Goal: Task Accomplishment & Management: Manage account settings

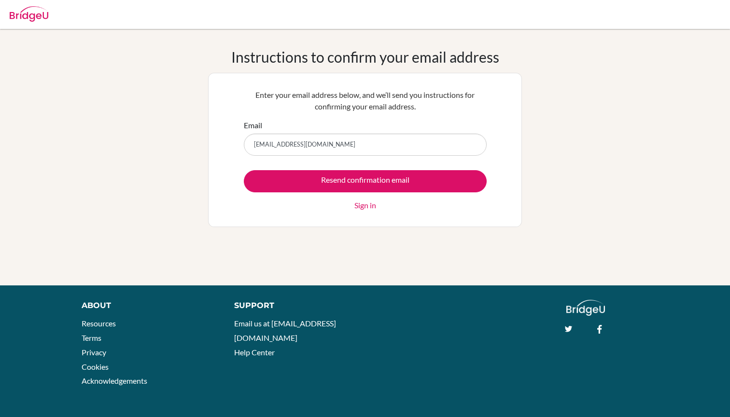
click at [357, 182] on input "Resend confirmation email" at bounding box center [365, 181] width 243 height 22
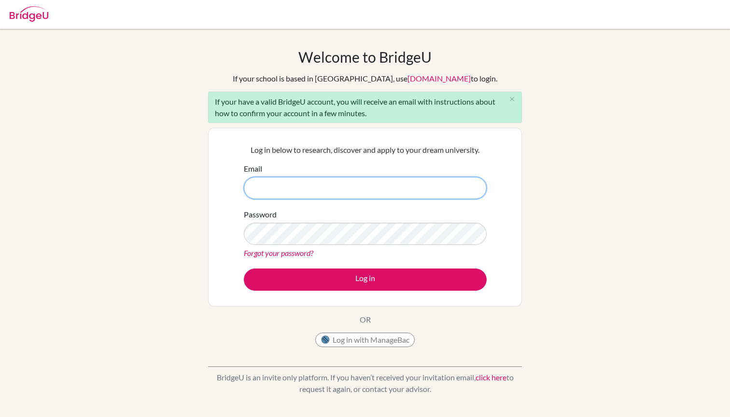
click at [321, 196] on input "Email" at bounding box center [365, 188] width 243 height 22
drag, startPoint x: 226, startPoint y: 102, endPoint x: 398, endPoint y: 112, distance: 171.6
click at [398, 112] on div "If your have a valid BridgeU account, you will receive an email with instructio…" at bounding box center [365, 107] width 314 height 31
click at [398, 113] on div "If your have a valid BridgeU account, you will receive an email with instructio…" at bounding box center [365, 107] width 314 height 31
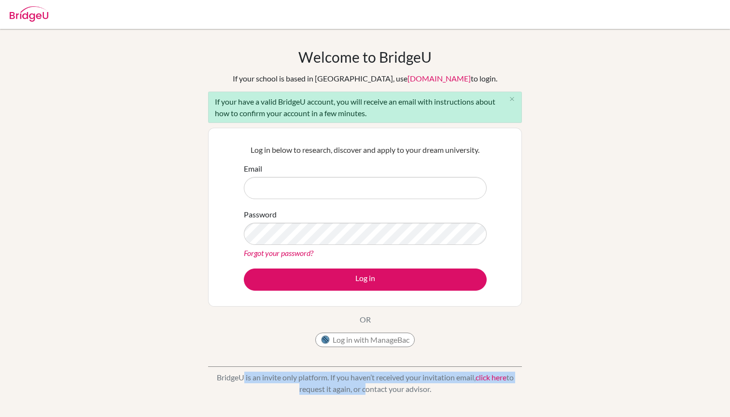
drag, startPoint x: 236, startPoint y: 379, endPoint x: 362, endPoint y: 386, distance: 126.6
click at [363, 387] on p "BridgeU is an invite only platform. If you haven’t received your invitation ema…" at bounding box center [365, 383] width 314 height 23
click at [362, 386] on p "BridgeU is an invite only platform. If you haven’t received your invitation ema…" at bounding box center [365, 383] width 314 height 23
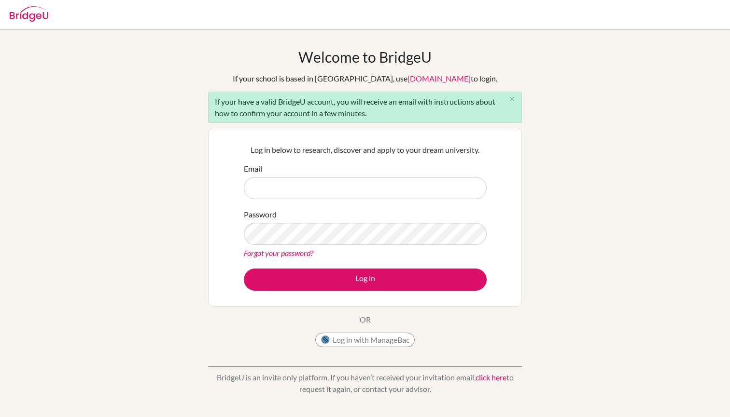
drag, startPoint x: 260, startPoint y: 375, endPoint x: 355, endPoint y: 395, distance: 97.6
click at [355, 395] on p "BridgeU is an invite only platform. If you haven’t received your invitation ema…" at bounding box center [365, 383] width 314 height 23
drag, startPoint x: 330, startPoint y: 377, endPoint x: 357, endPoint y: 399, distance: 35.0
click at [357, 399] on div "BridgeU is an invite only platform. If you haven’t received your invitation ema…" at bounding box center [365, 376] width 314 height 48
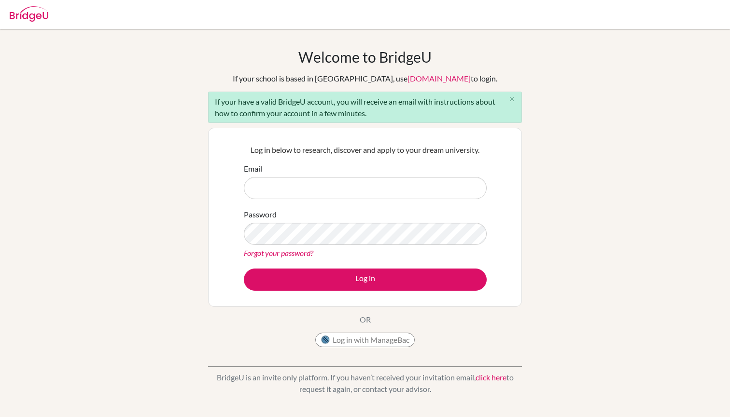
click at [364, 395] on p "BridgeU is an invite only platform. If you haven’t received your invitation ema…" at bounding box center [365, 383] width 314 height 23
drag, startPoint x: 307, startPoint y: 374, endPoint x: 352, endPoint y: 398, distance: 51.2
click at [352, 398] on div "BridgeU is an invite only platform. If you haven’t received your invitation ema…" at bounding box center [365, 376] width 314 height 48
click at [359, 398] on div "BridgeU is an invite only platform. If you haven’t received your invitation ema…" at bounding box center [365, 376] width 314 height 48
drag, startPoint x: 321, startPoint y: 379, endPoint x: 354, endPoint y: 400, distance: 39.5
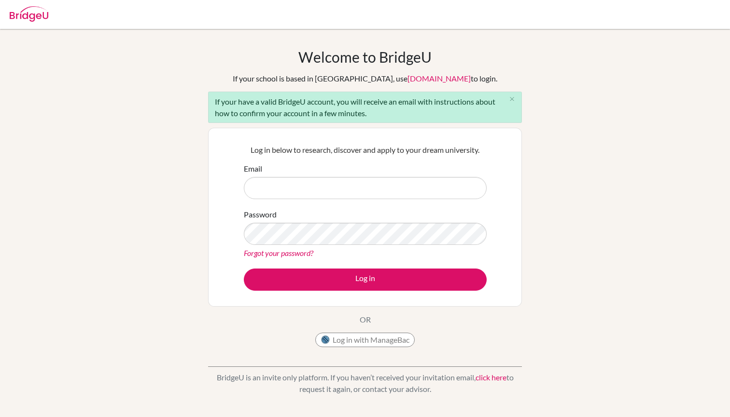
click at [354, 401] on div "Welcome to BridgeU If your school is based in China, use app.bridge-u.com.cn to…" at bounding box center [365, 224] width 730 height 390
click at [354, 400] on div "BridgeU is an invite only platform. If you haven’t received your invitation ema…" at bounding box center [365, 376] width 314 height 48
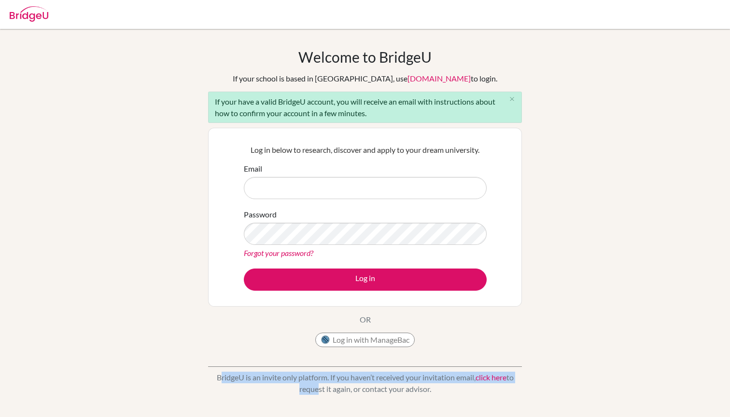
drag, startPoint x: 213, startPoint y: 378, endPoint x: 315, endPoint y: 391, distance: 102.6
click at [315, 391] on p "BridgeU is an invite only platform. If you haven’t received your invitation ema…" at bounding box center [365, 383] width 314 height 23
drag, startPoint x: 229, startPoint y: 379, endPoint x: 408, endPoint y: 390, distance: 179.9
click at [408, 391] on p "BridgeU is an invite only platform. If you haven’t received your invitation ema…" at bounding box center [365, 383] width 314 height 23
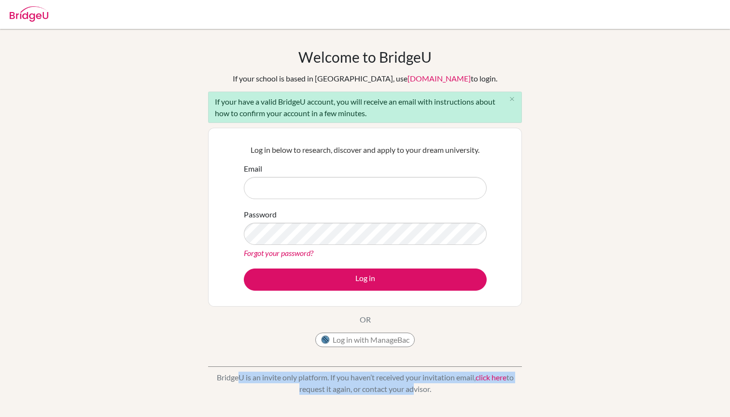
click at [408, 390] on p "BridgeU is an invite only platform. If you haven’t received your invitation ema…" at bounding box center [365, 383] width 314 height 23
drag, startPoint x: 431, startPoint y: 390, endPoint x: 194, endPoint y: 369, distance: 237.9
click at [194, 369] on div "Welcome to BridgeU If your school is based in China, use app.bridge-u.com.cn to…" at bounding box center [365, 224] width 730 height 352
drag, startPoint x: 209, startPoint y: 379, endPoint x: 432, endPoint y: 388, distance: 223.1
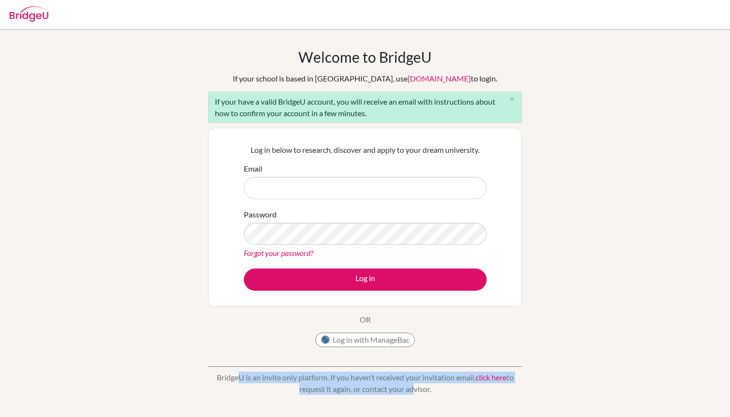
click at [432, 388] on p "BridgeU is an invite only platform. If you haven’t received your invitation ema…" at bounding box center [365, 383] width 314 height 23
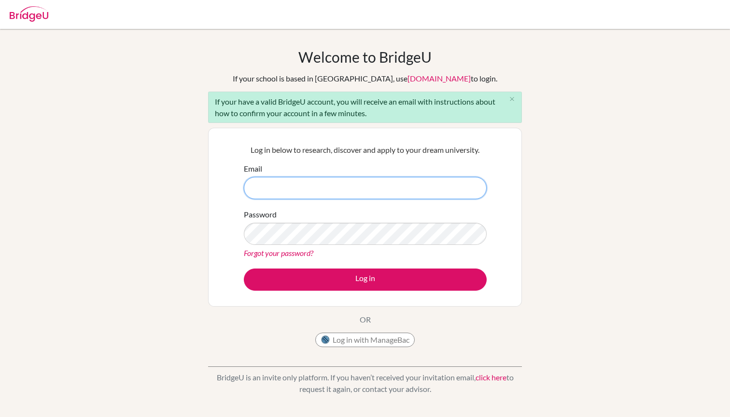
click at [350, 184] on input "Email" at bounding box center [365, 188] width 243 height 22
type input "vienna.yang@iis.kh.edu.tw"
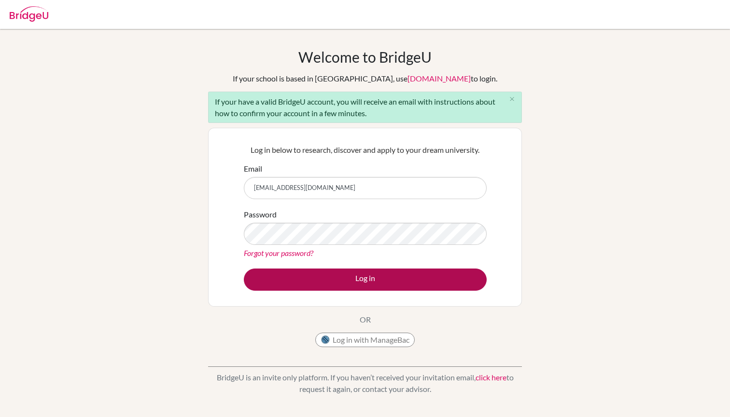
click at [375, 276] on button "Log in" at bounding box center [365, 280] width 243 height 22
